Goal: Task Accomplishment & Management: Complete application form

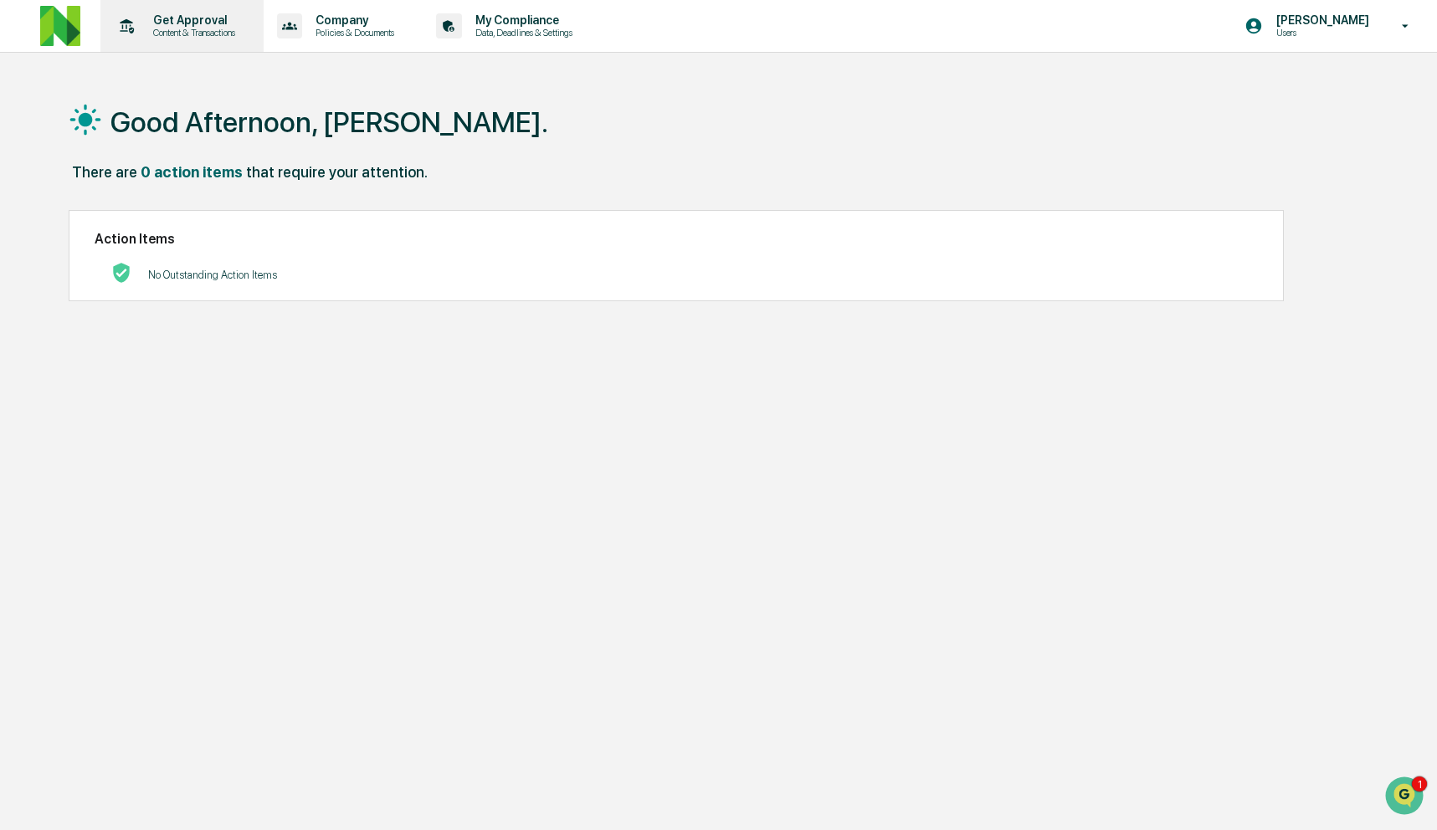
click at [205, 31] on p "Content & Transactions" at bounding box center [192, 33] width 104 height 12
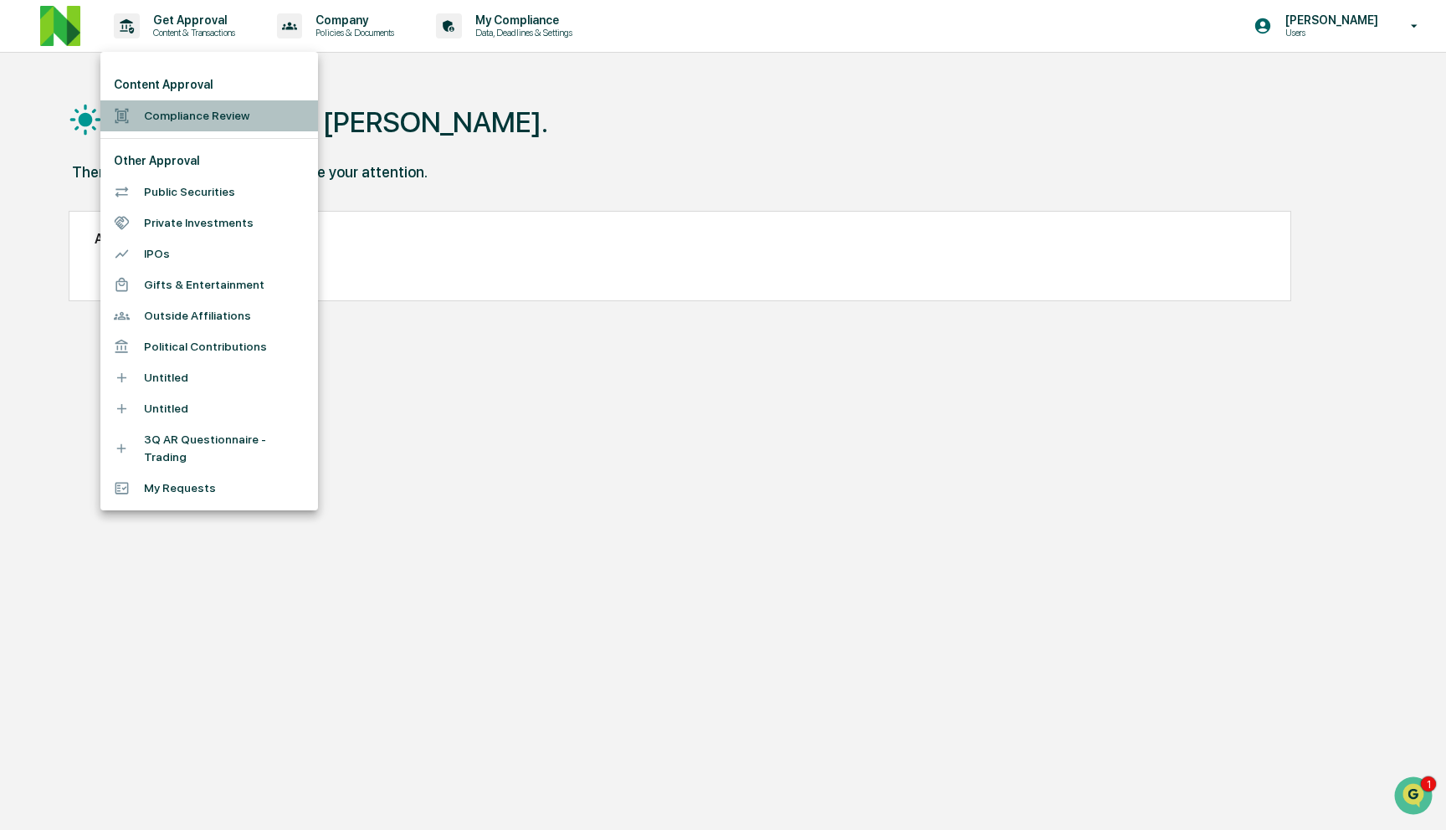
click at [239, 106] on li "Compliance Review" at bounding box center [209, 115] width 218 height 31
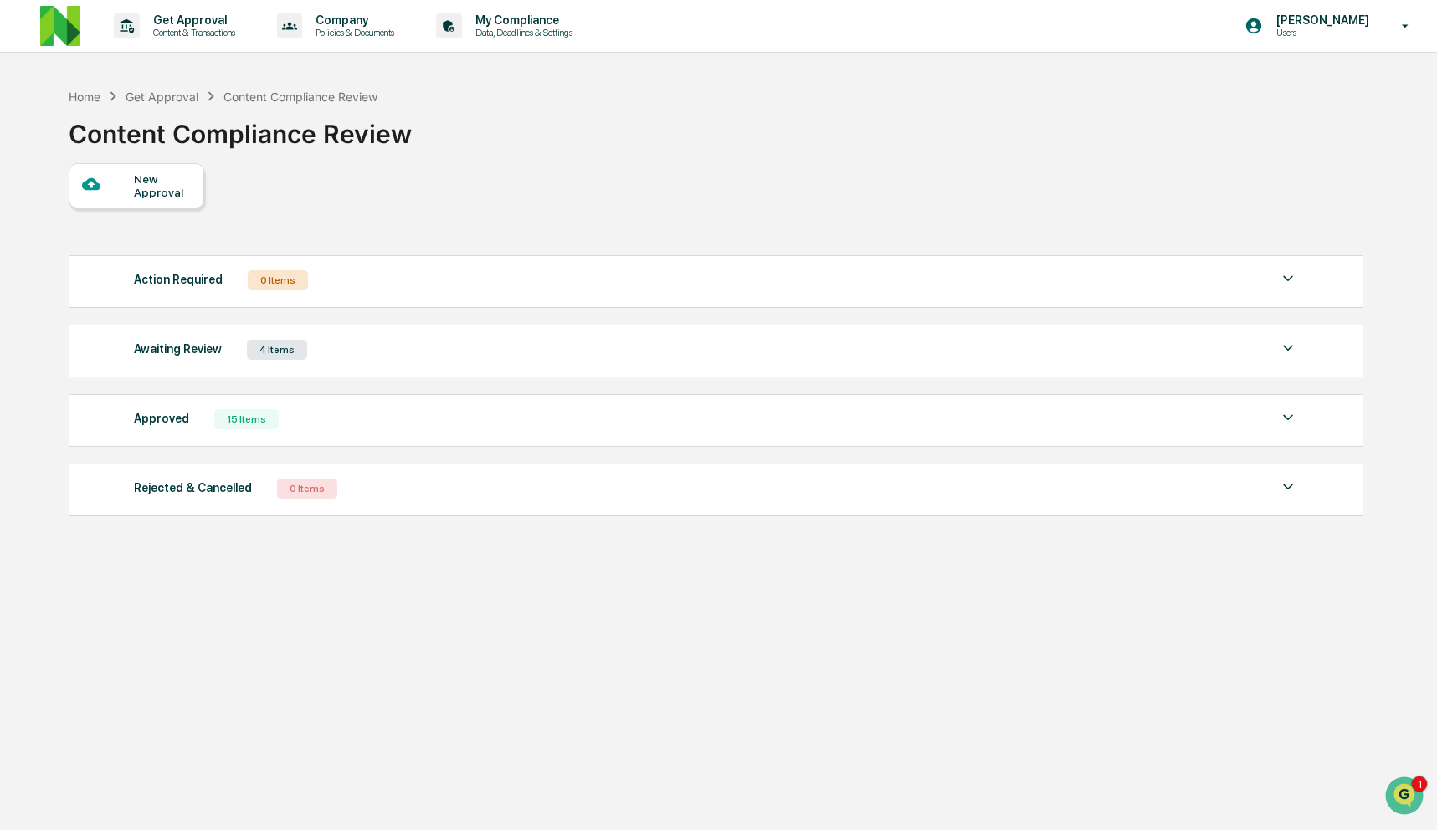
click at [291, 348] on div "4 Items" at bounding box center [277, 350] width 60 height 20
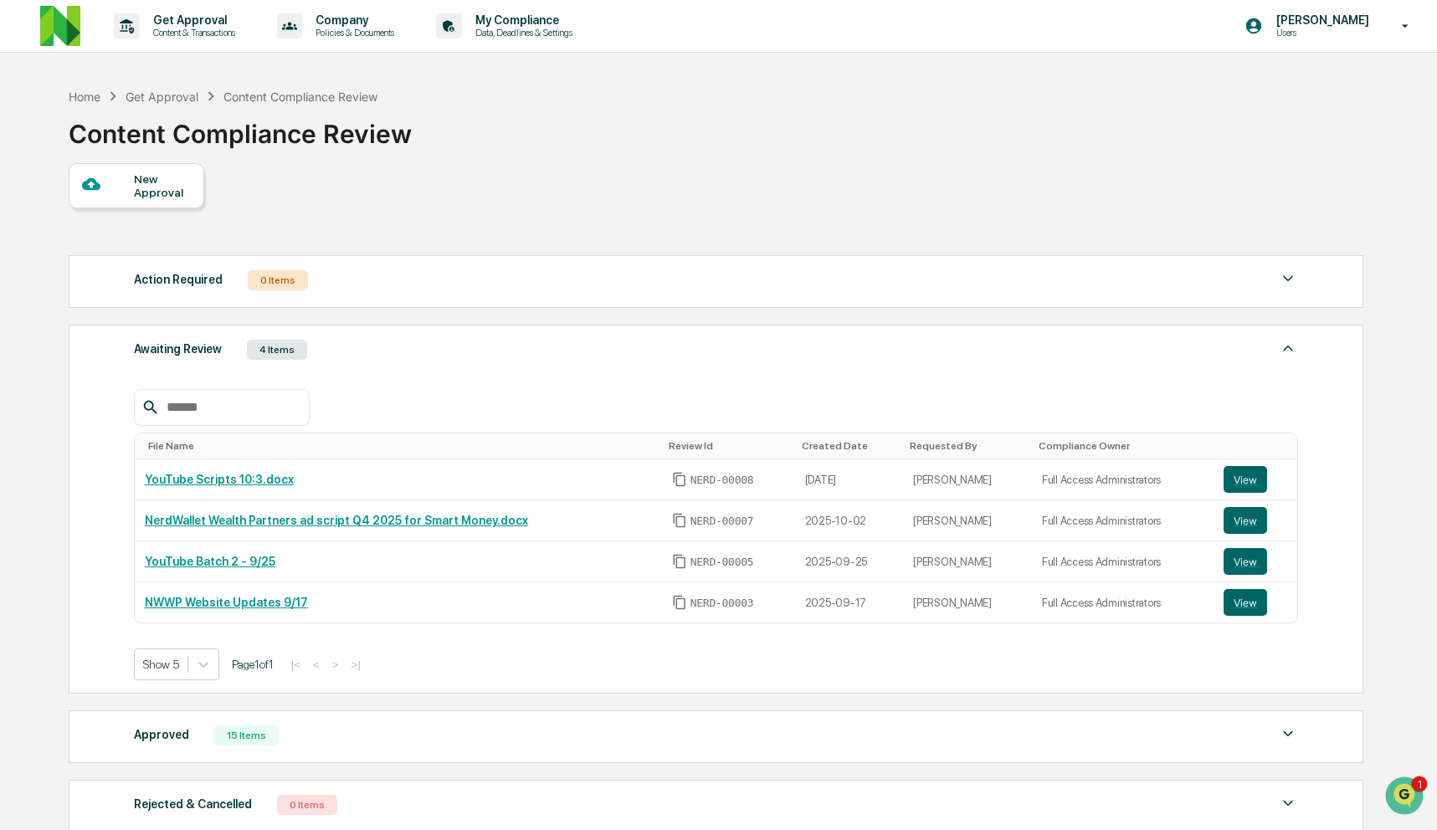
click at [144, 178] on div "New Approval" at bounding box center [162, 185] width 56 height 27
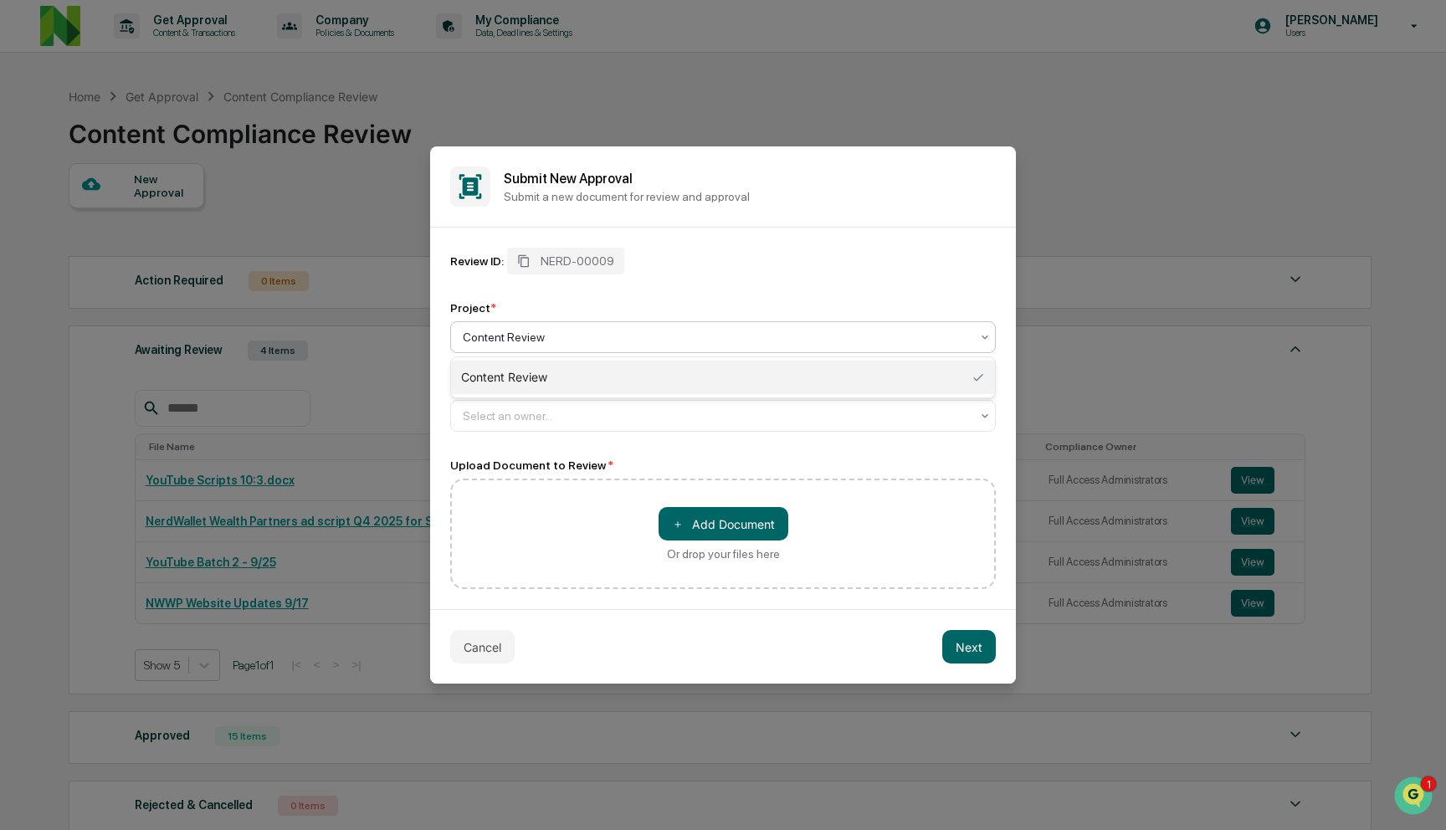
click at [517, 340] on div at bounding box center [716, 337] width 507 height 17
click at [544, 424] on div at bounding box center [716, 416] width 507 height 17
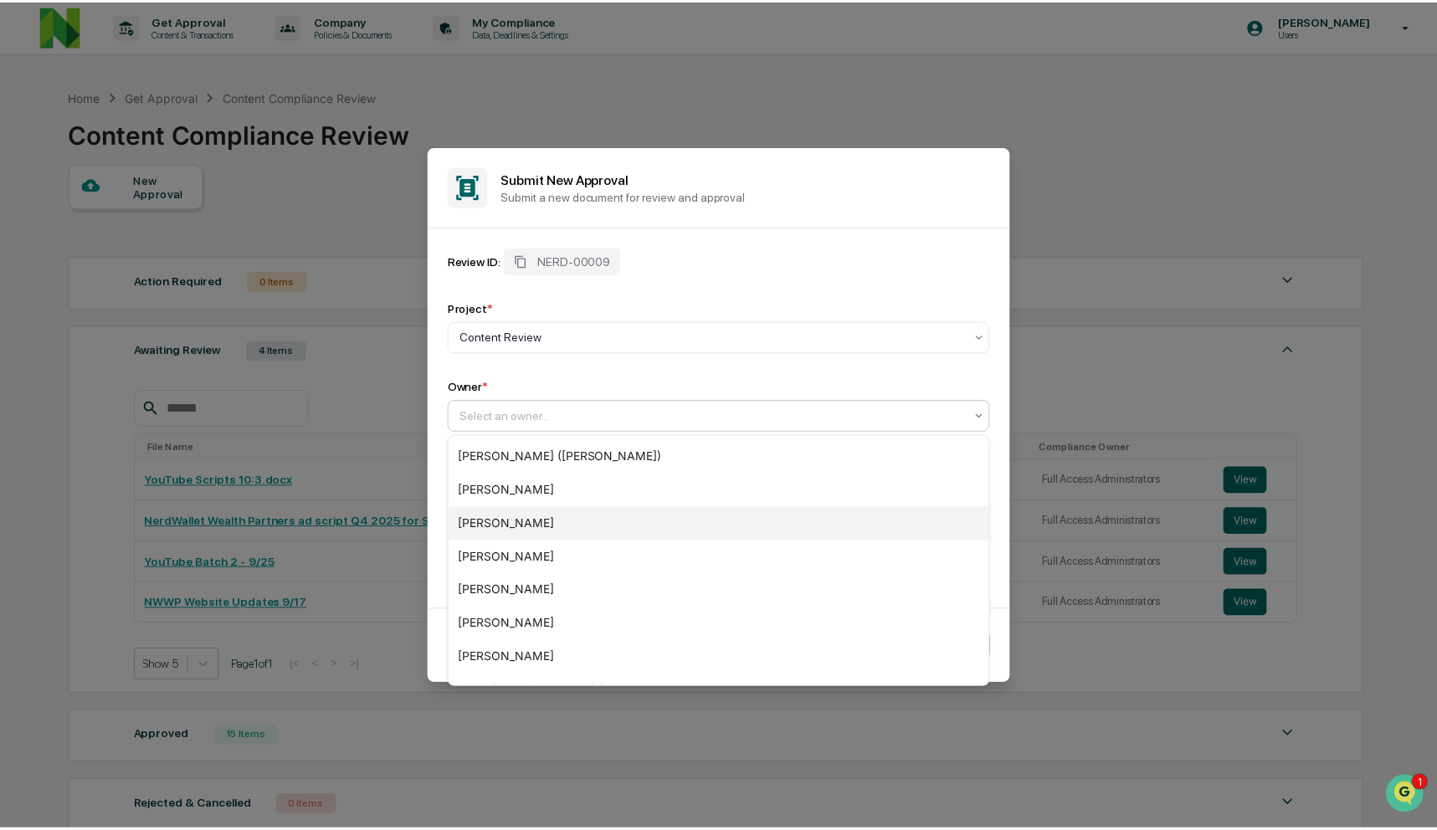
scroll to position [153, 0]
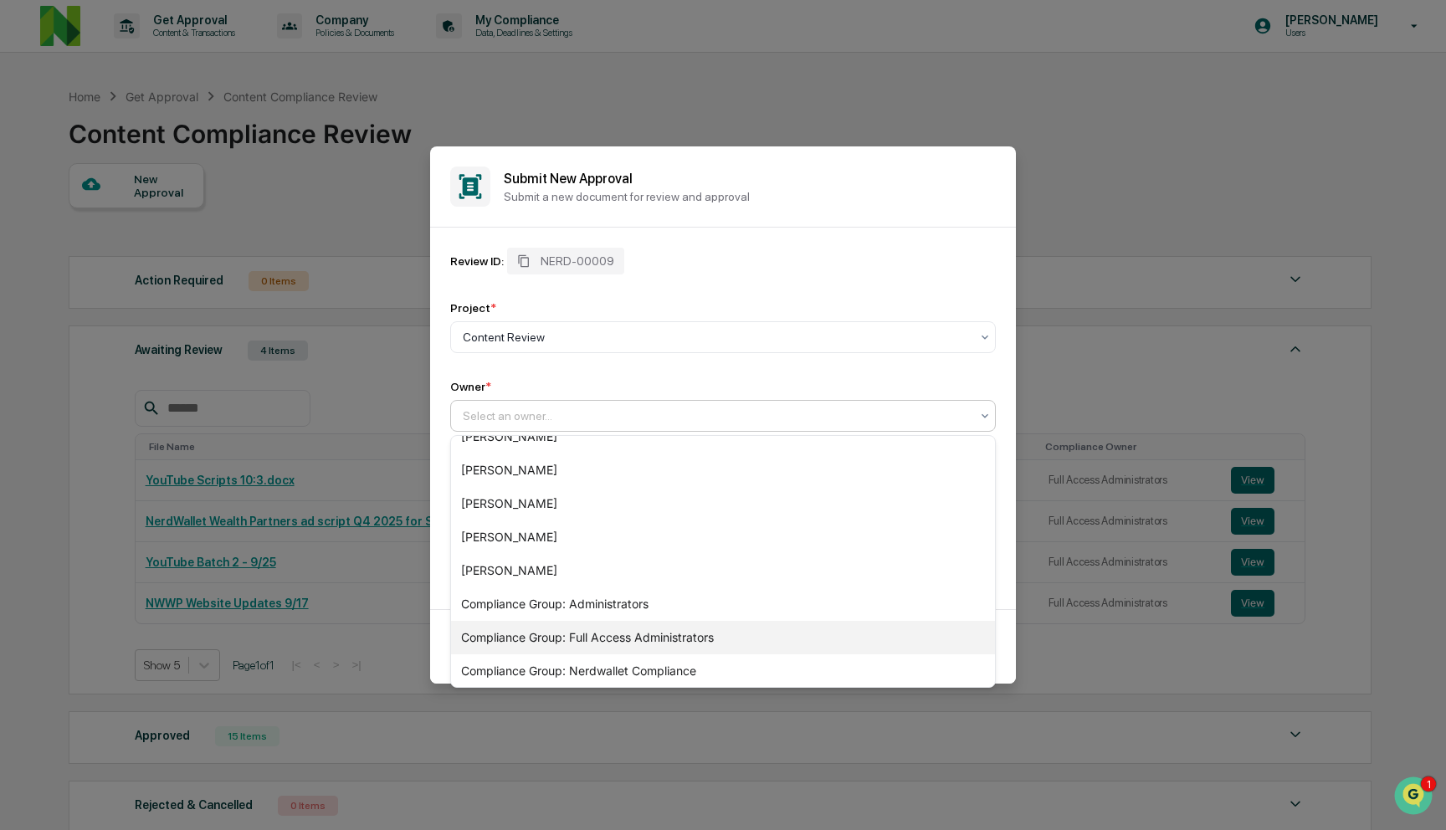
click at [582, 632] on div "Compliance Group: Full Access Administrators" at bounding box center [723, 637] width 544 height 33
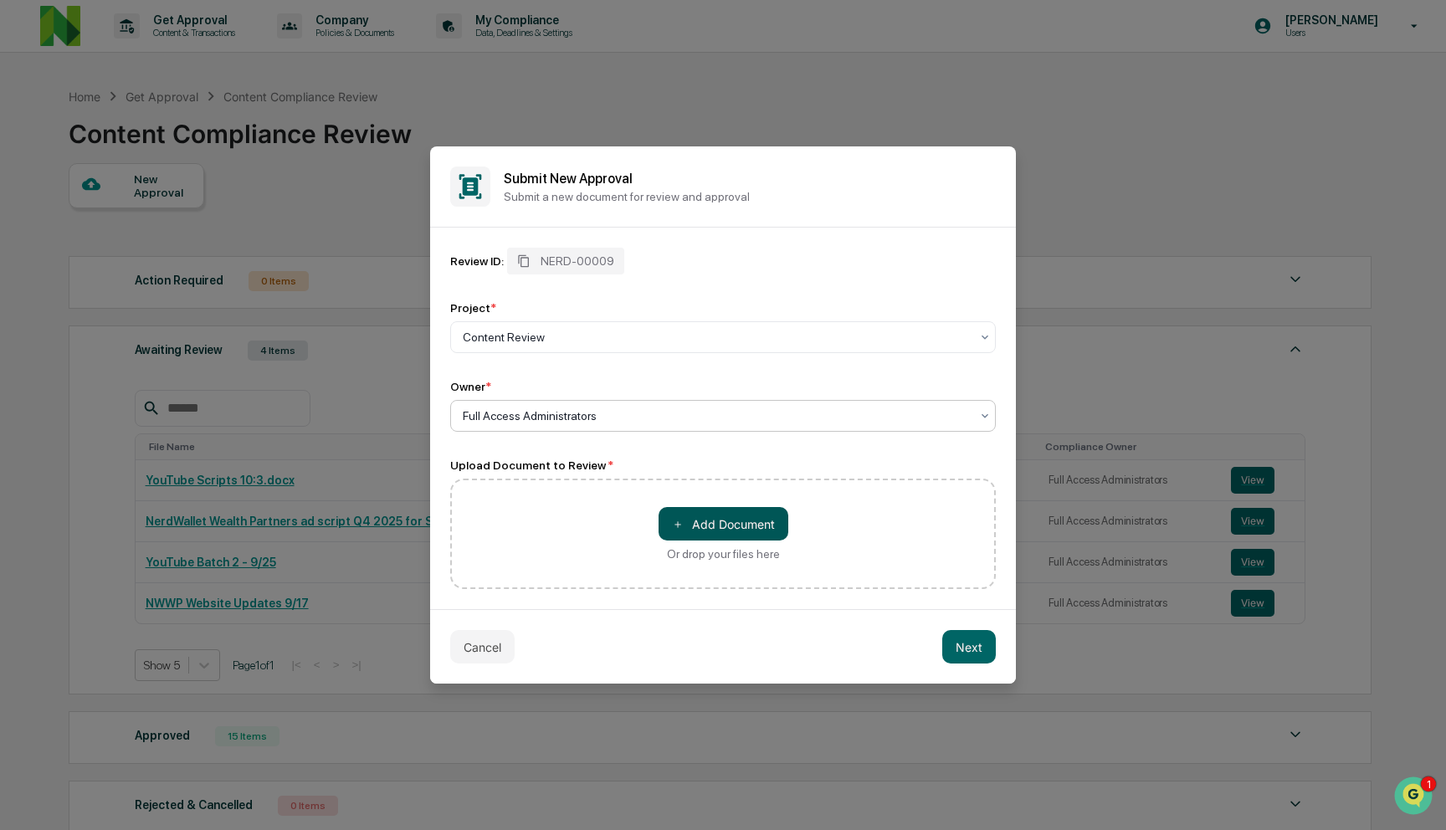
click at [732, 518] on button "＋ Add Document" at bounding box center [724, 523] width 130 height 33
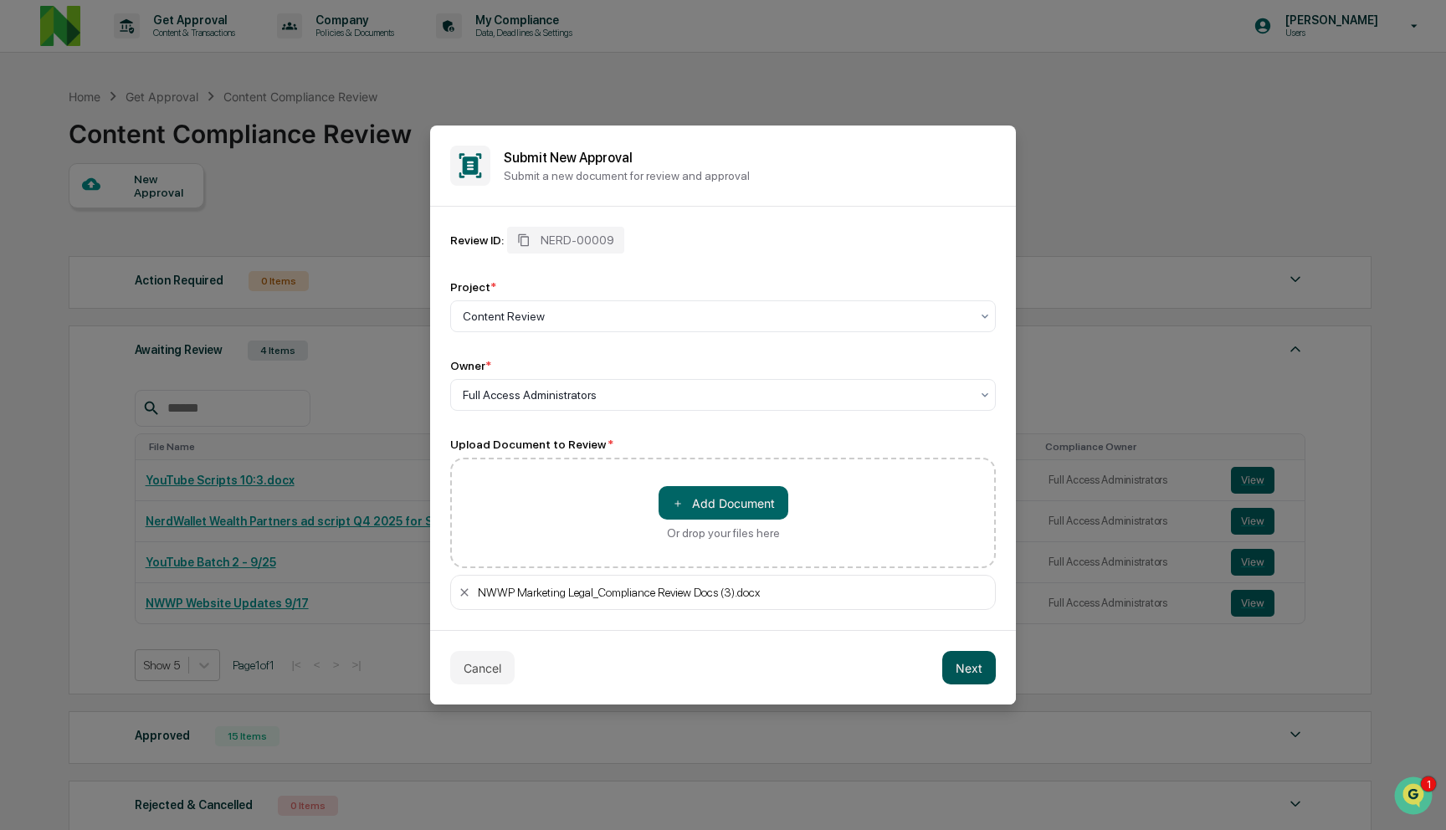
click at [958, 666] on button "Next" at bounding box center [969, 667] width 54 height 33
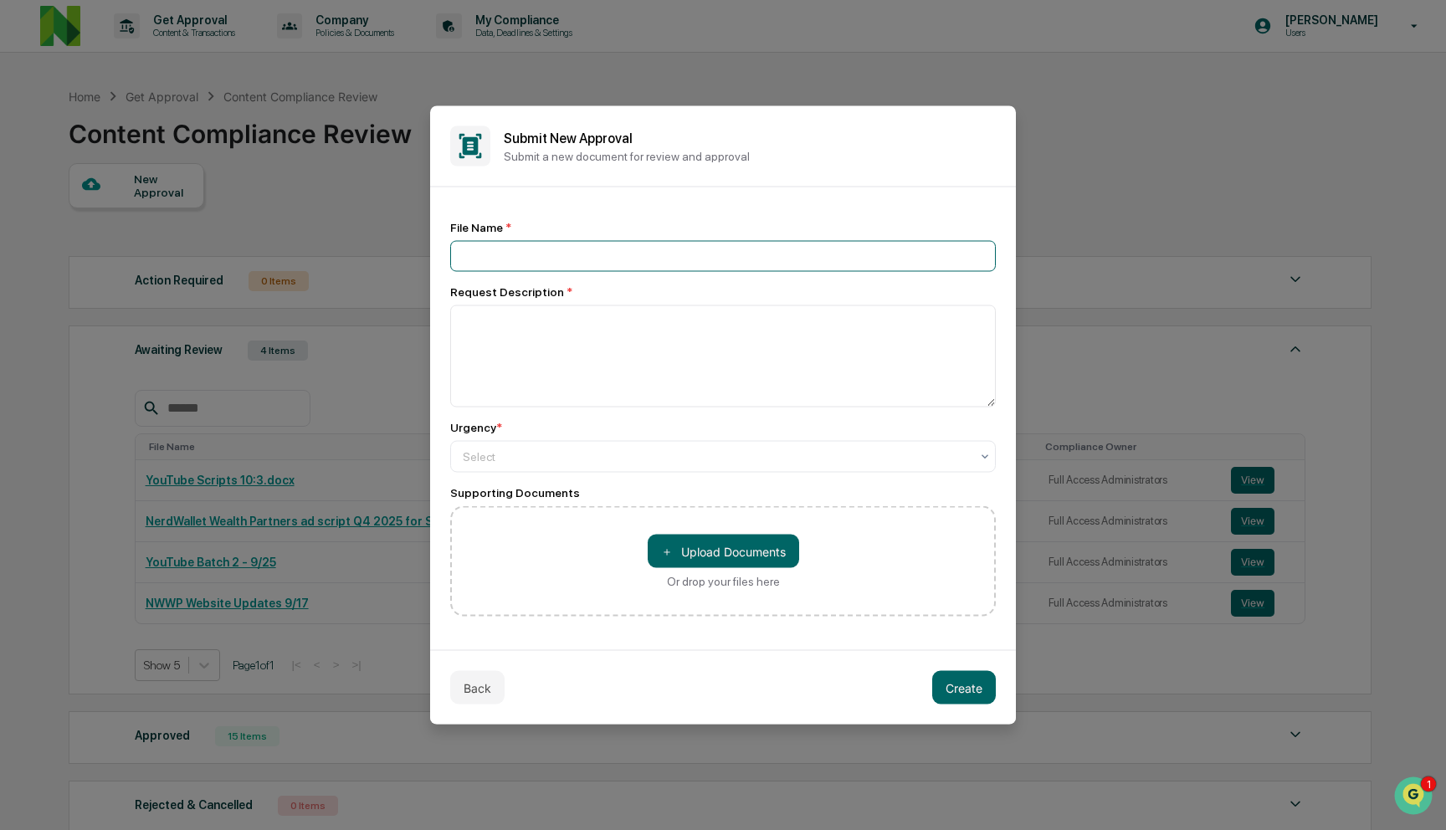
click at [716, 258] on input at bounding box center [723, 256] width 546 height 31
click at [478, 681] on button "Back" at bounding box center [477, 687] width 54 height 33
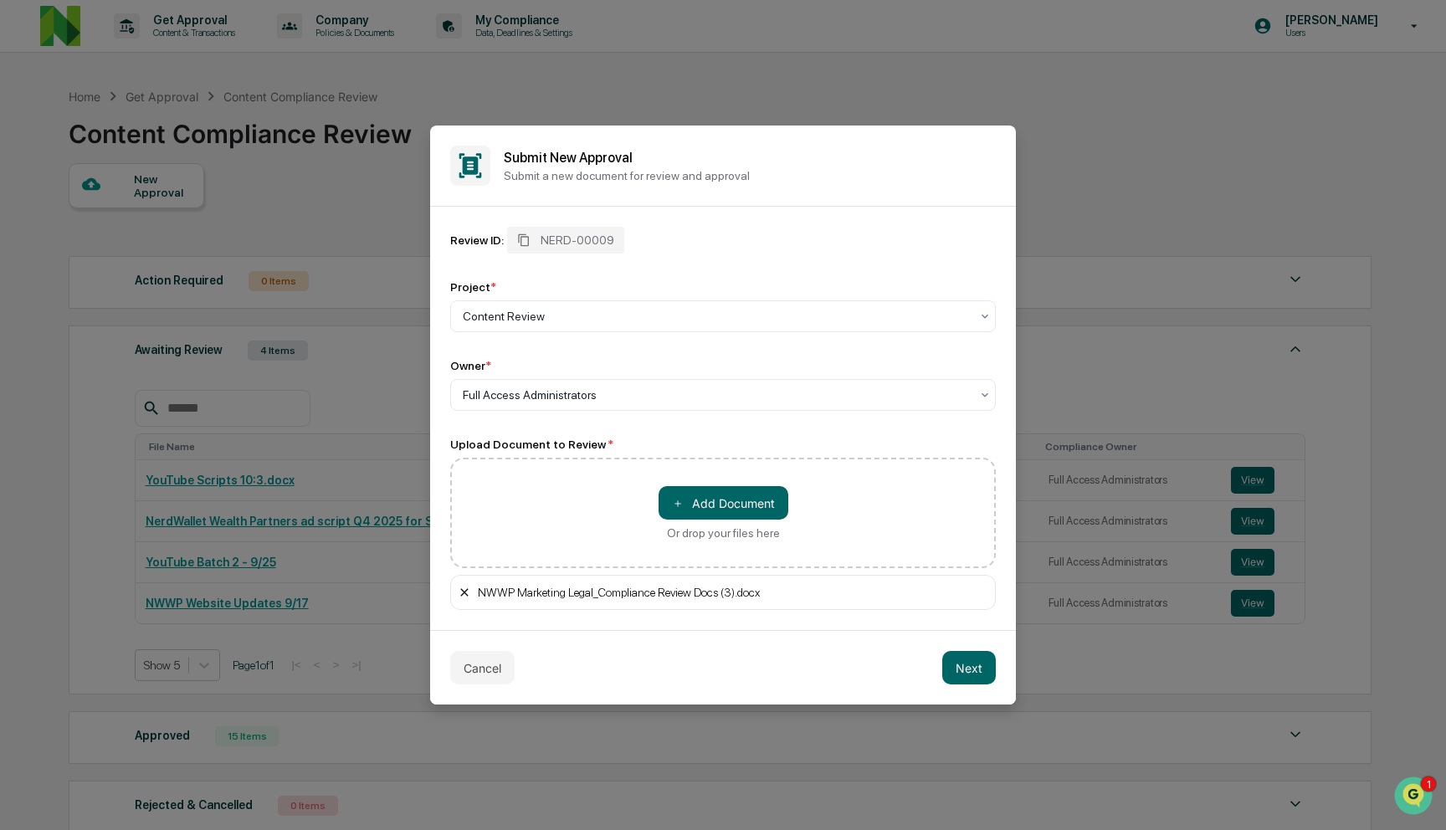
click at [466, 592] on icon at bounding box center [464, 592] width 13 height 13
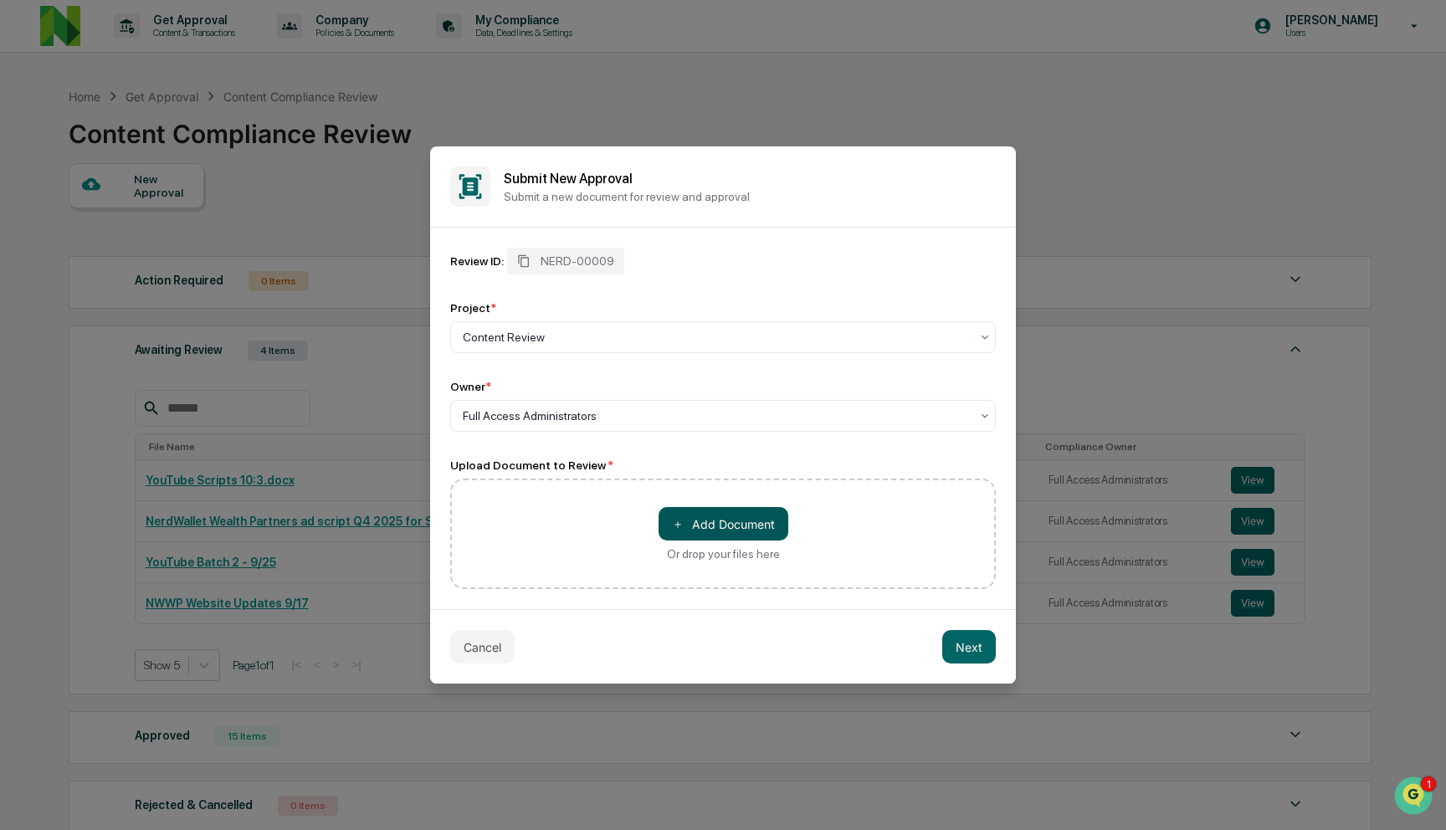
click at [705, 521] on button "＋ Add Document" at bounding box center [724, 523] width 130 height 33
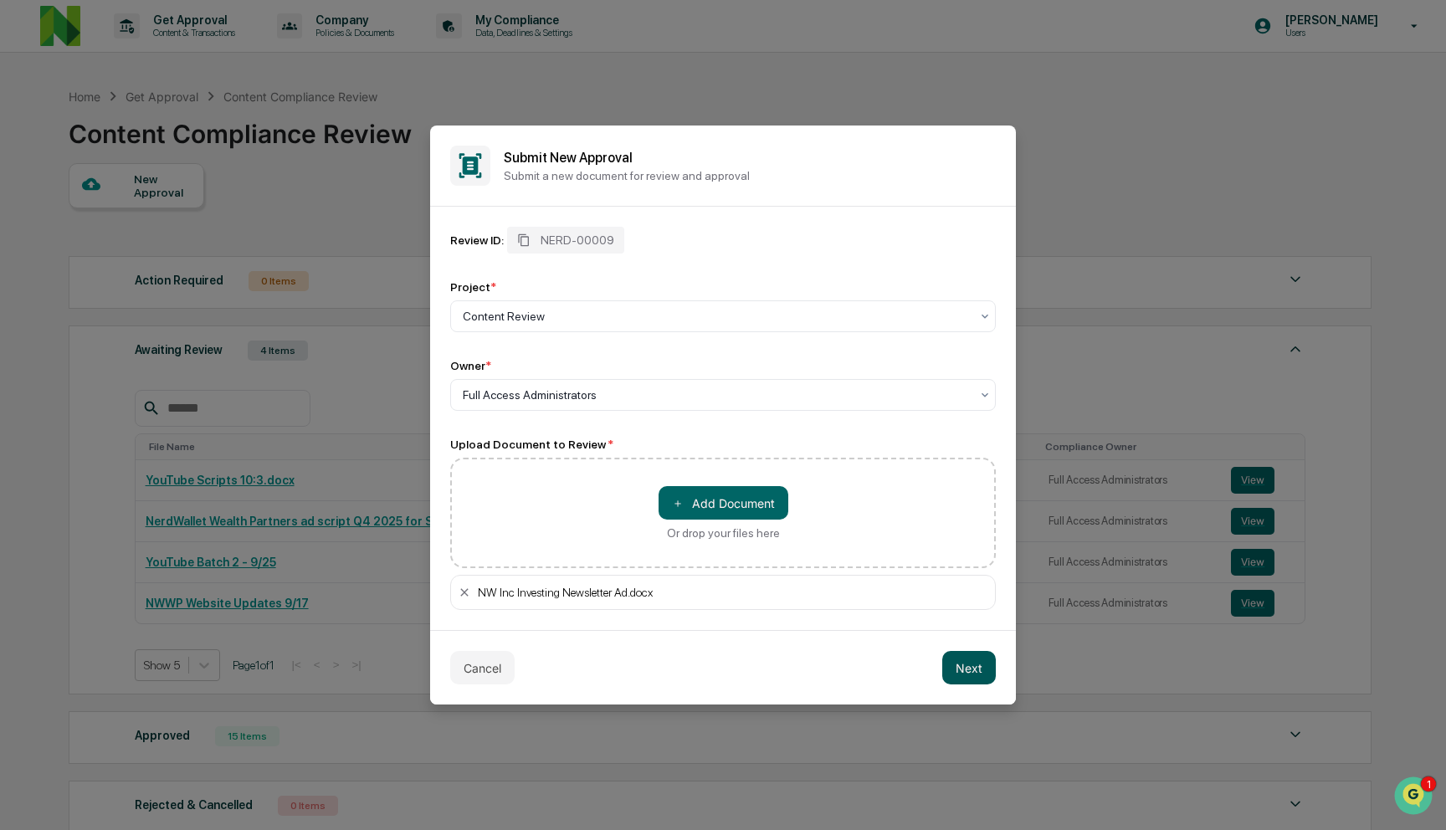
drag, startPoint x: 963, startPoint y: 675, endPoint x: 939, endPoint y: 675, distance: 24.3
click at [963, 675] on button "Next" at bounding box center [969, 667] width 54 height 33
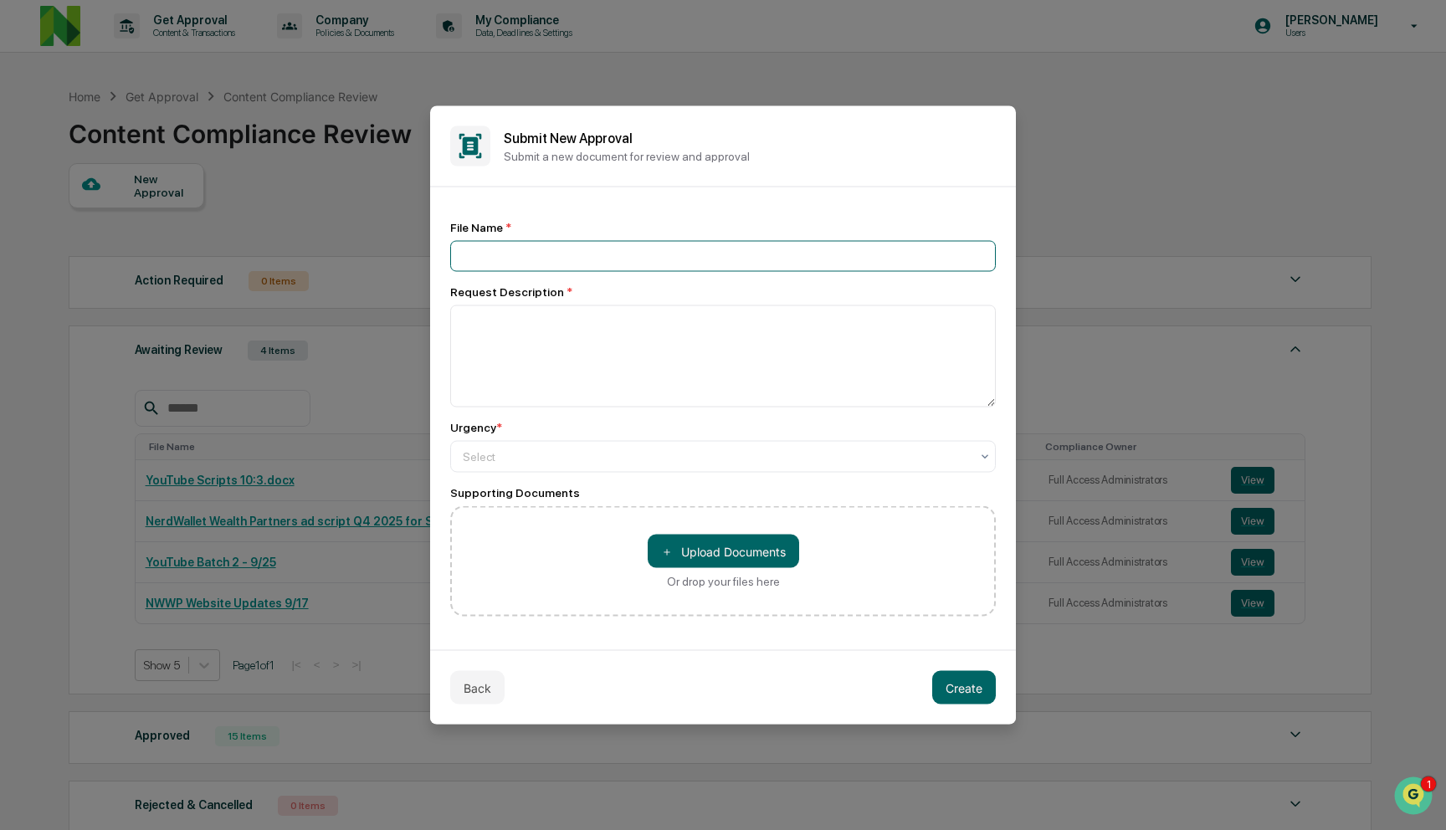
click at [664, 258] on input at bounding box center [723, 256] width 546 height 31
type input "**********"
click at [681, 352] on textarea at bounding box center [723, 357] width 546 height 102
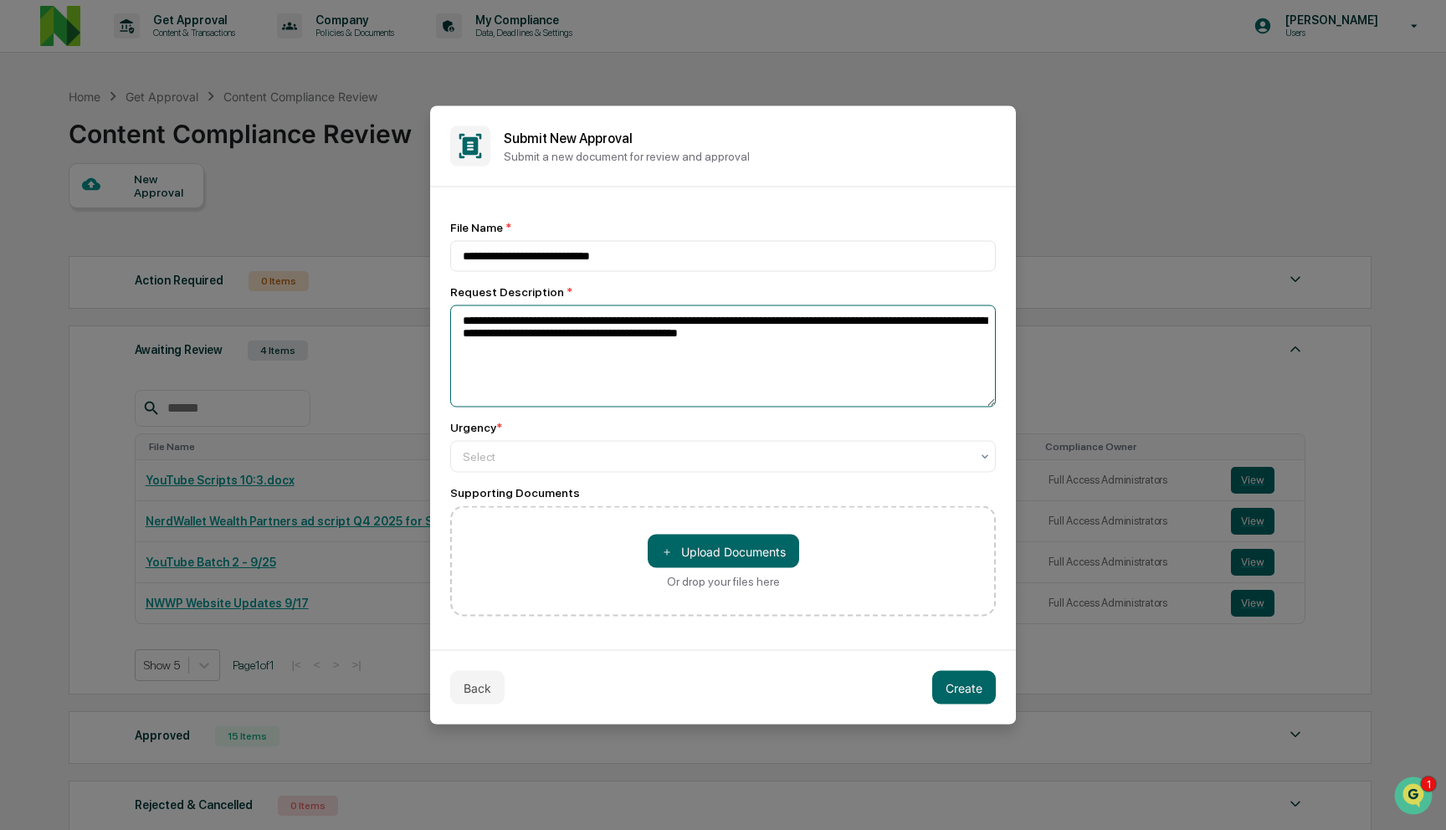
paste textarea "**********"
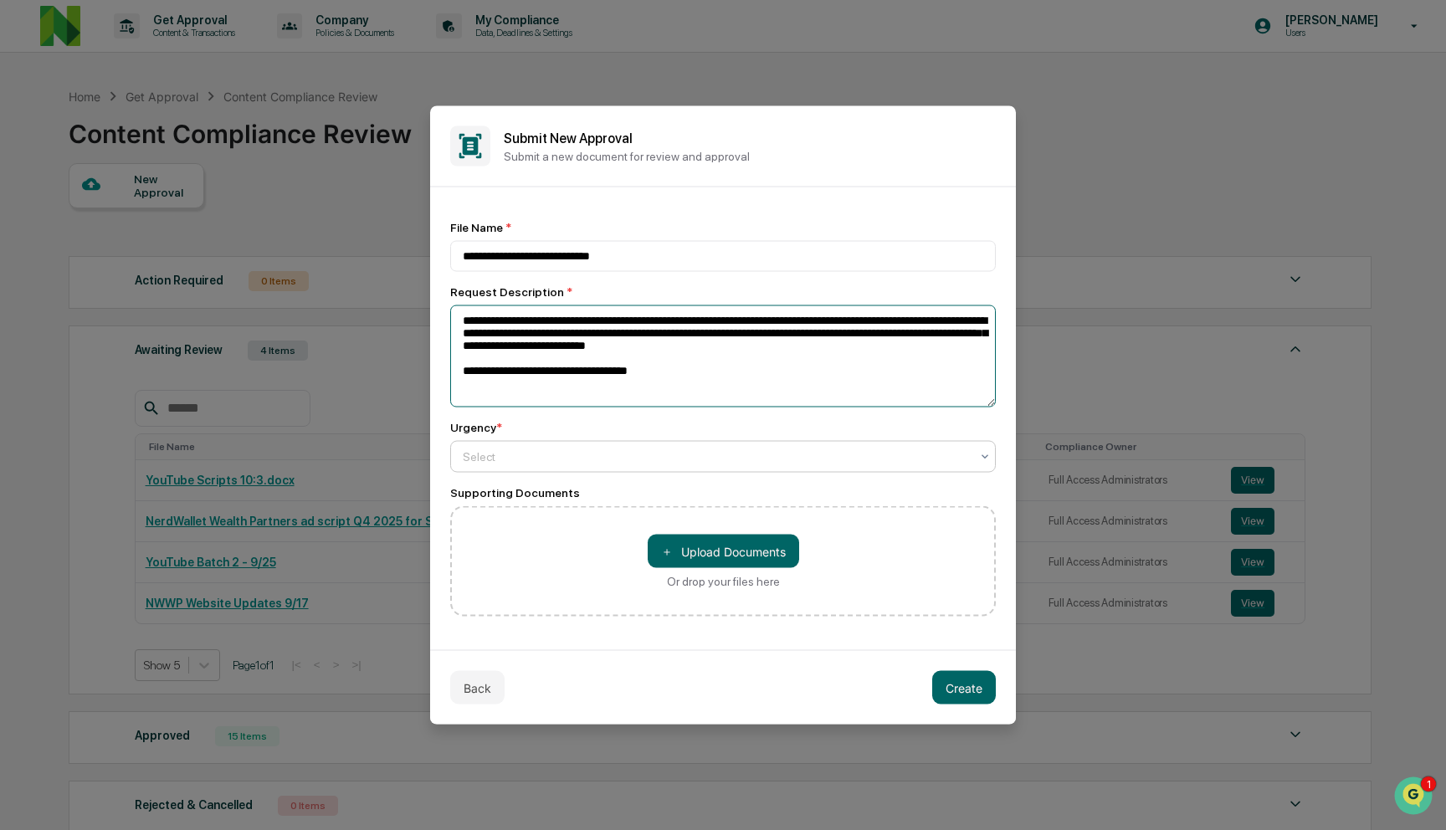
type textarea "**********"
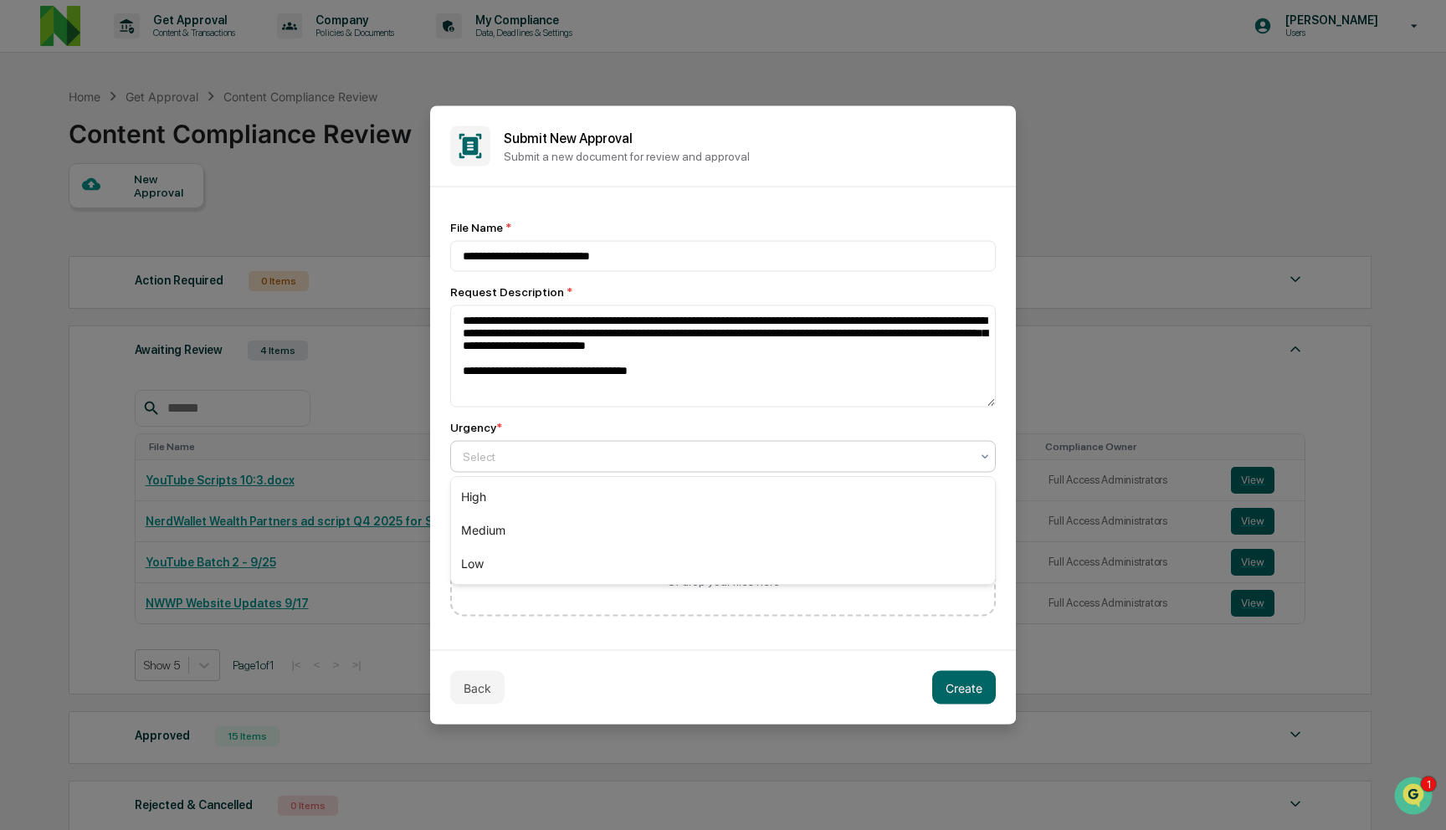
click at [735, 464] on div at bounding box center [716, 457] width 507 height 17
click at [710, 522] on div "Medium" at bounding box center [723, 530] width 544 height 33
click at [953, 694] on button "Create" at bounding box center [964, 687] width 64 height 33
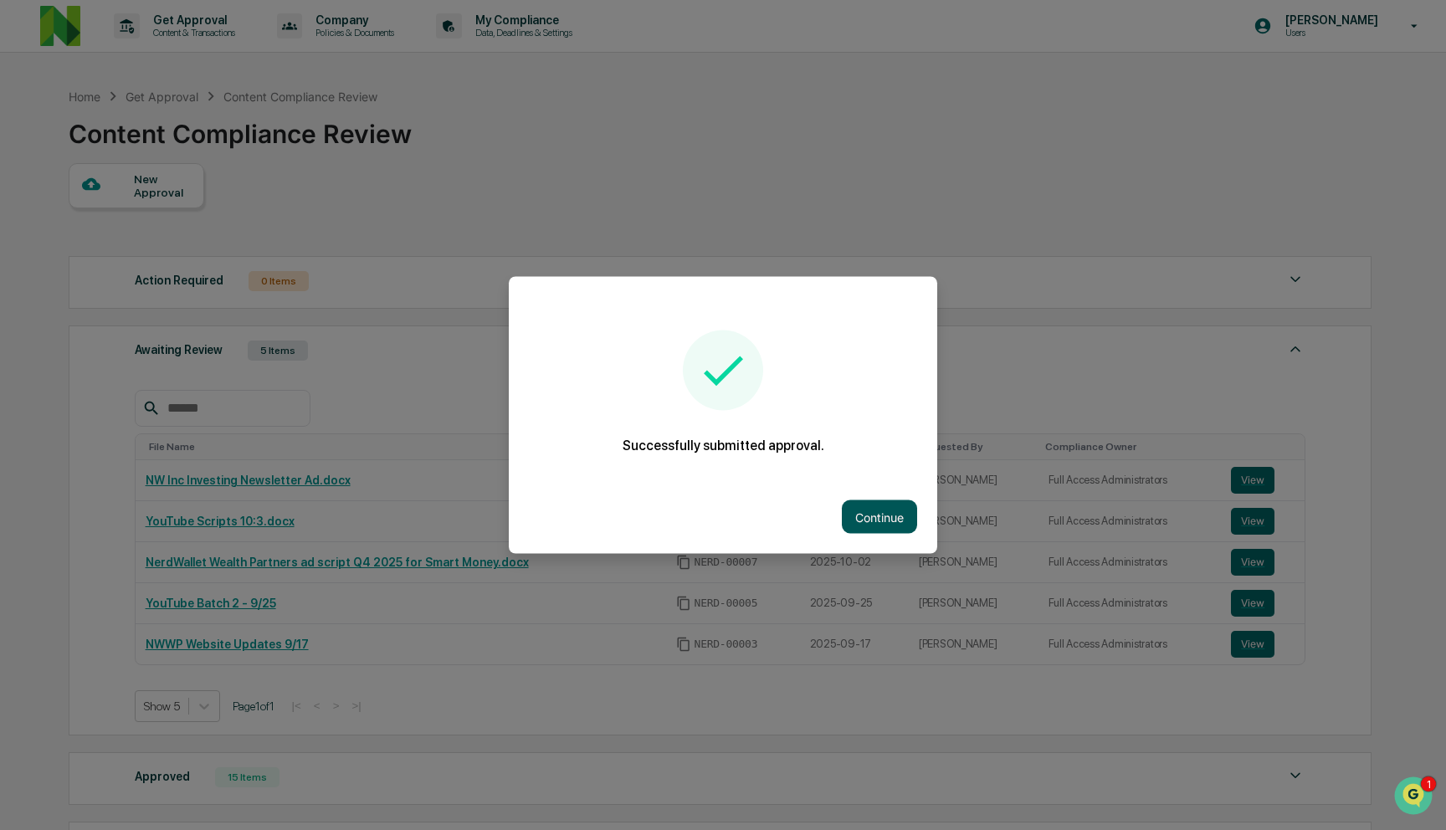
click at [875, 506] on button "Continue" at bounding box center [879, 517] width 75 height 33
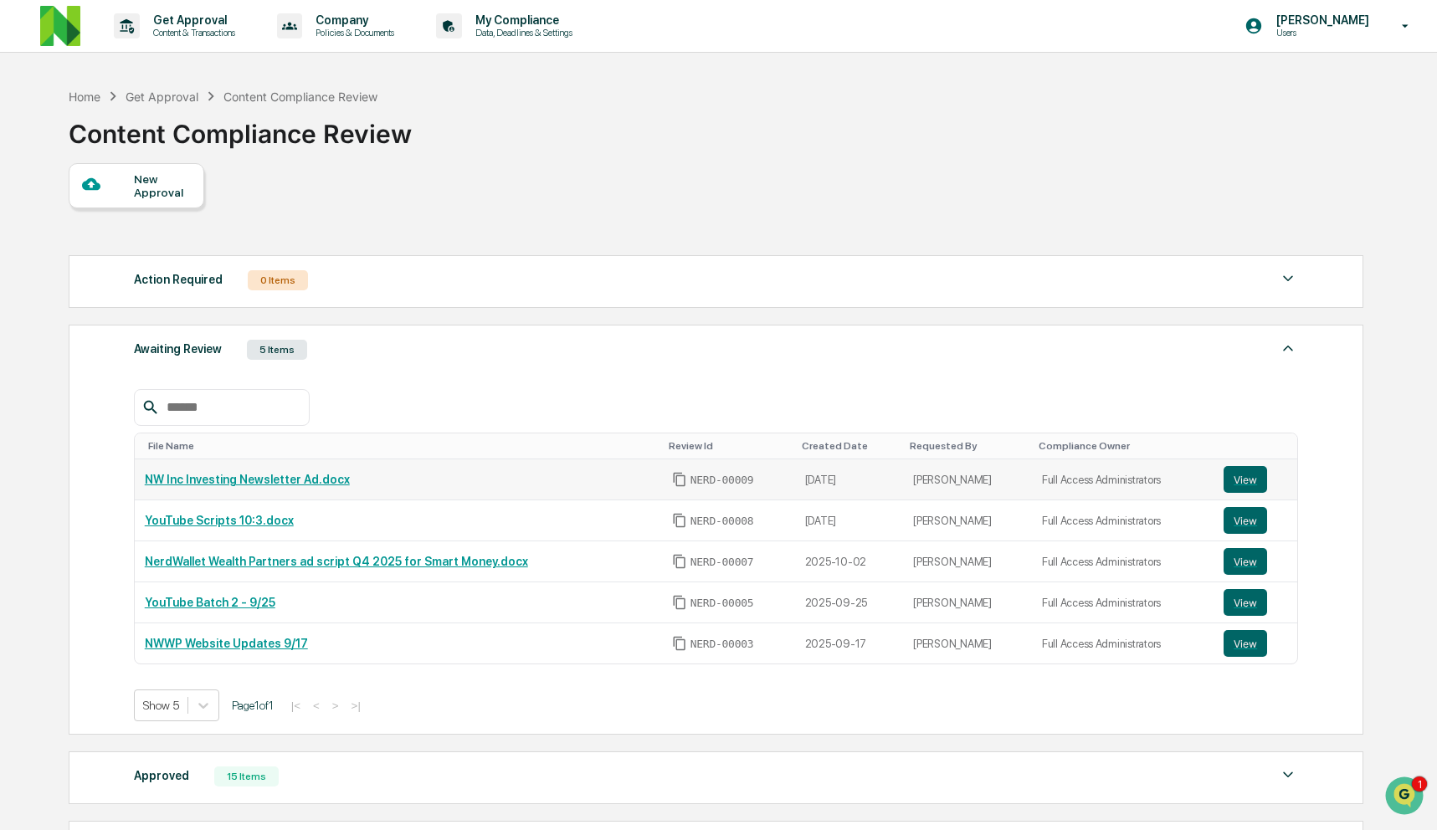
click at [276, 485] on link "NW Inc Investing Newsletter Ad.docx" at bounding box center [247, 479] width 205 height 13
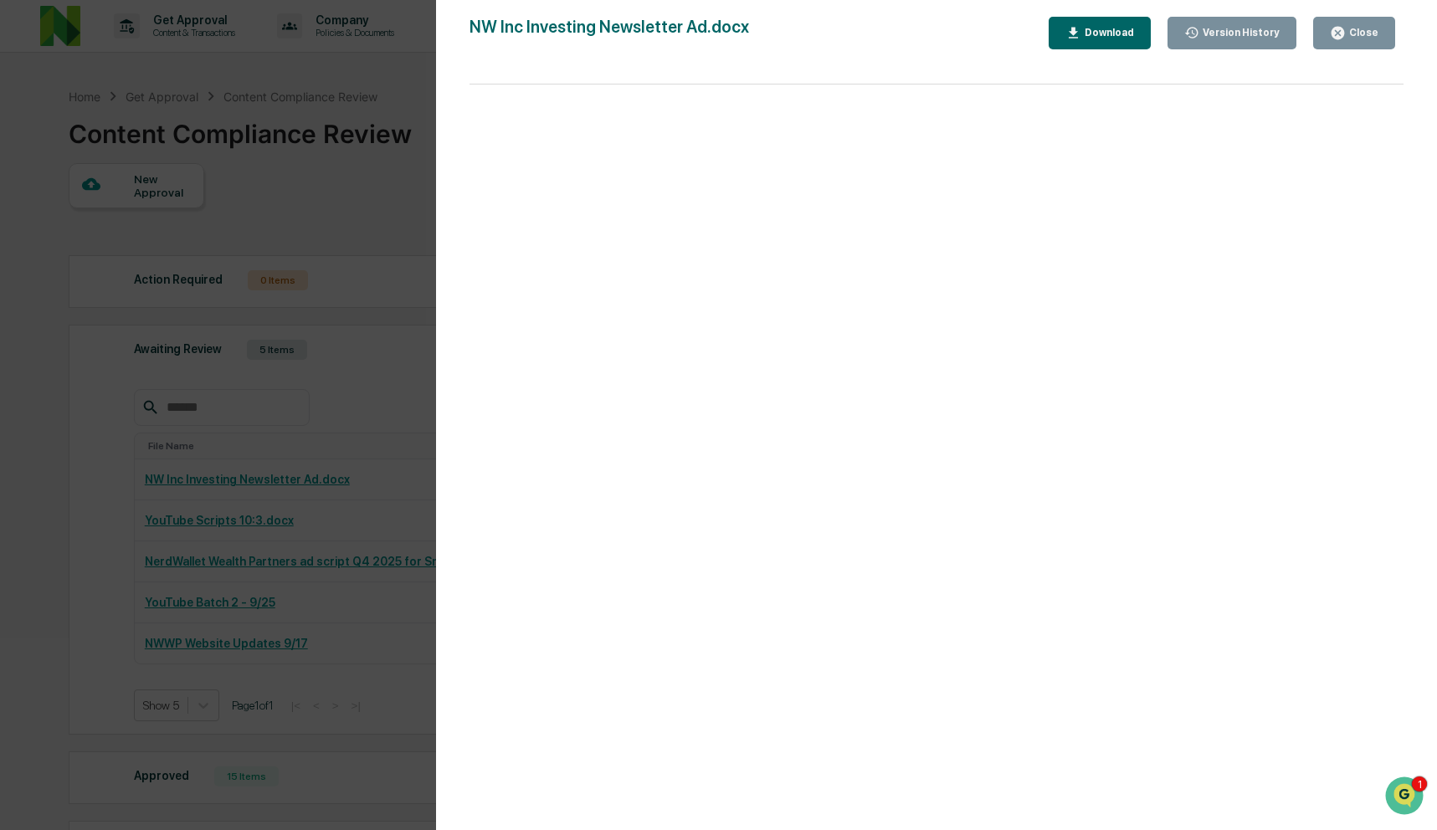
drag, startPoint x: 347, startPoint y: 319, endPoint x: 578, endPoint y: 467, distance: 274.4
click at [347, 319] on div "Version History 10/03/2025, 09:01 PM Rachel Carlisle NW Inc Investing Newslette…" at bounding box center [718, 415] width 1437 height 830
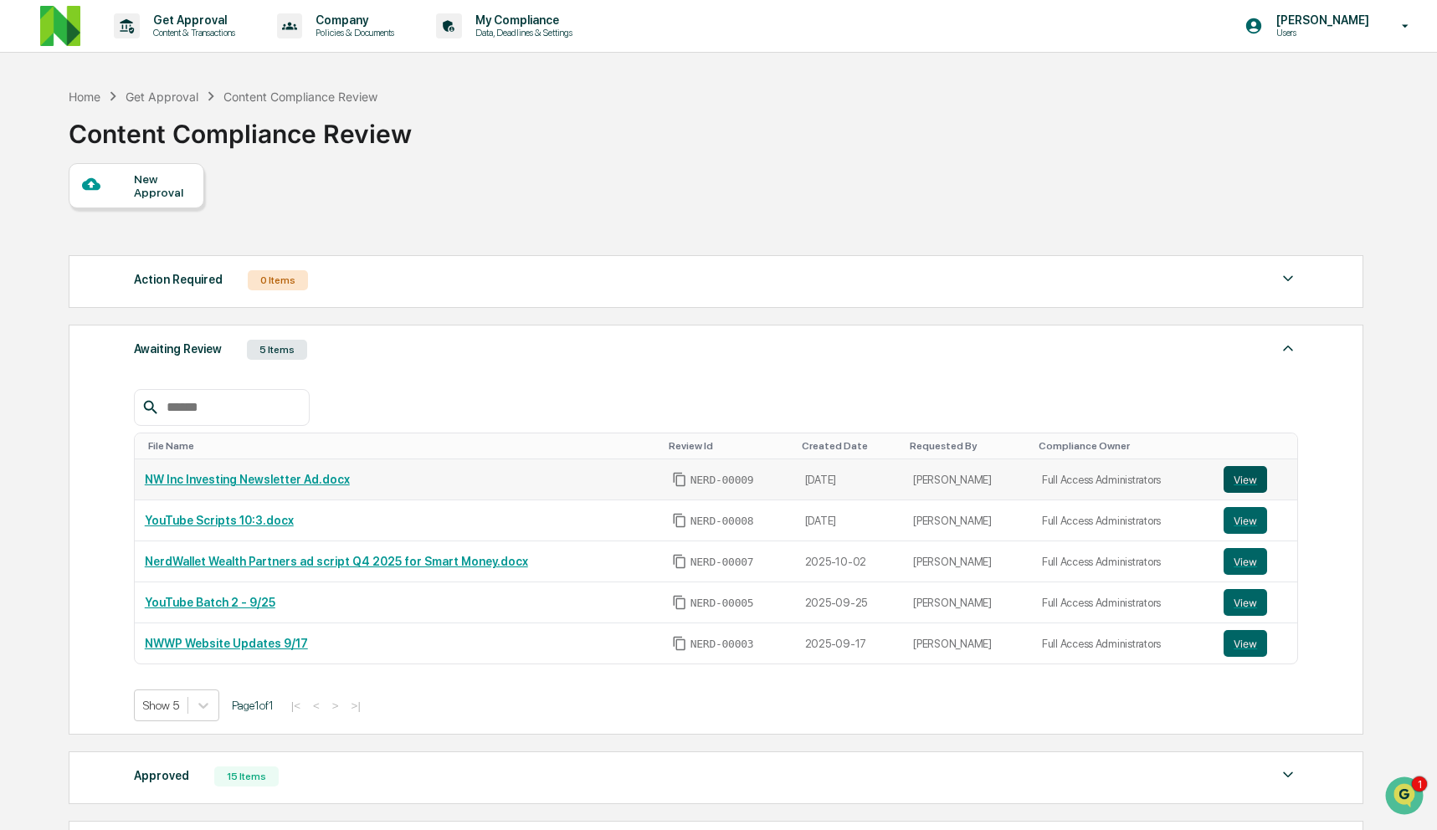
click at [1244, 477] on button "View" at bounding box center [1246, 479] width 44 height 27
